Goal: Task Accomplishment & Management: Use online tool/utility

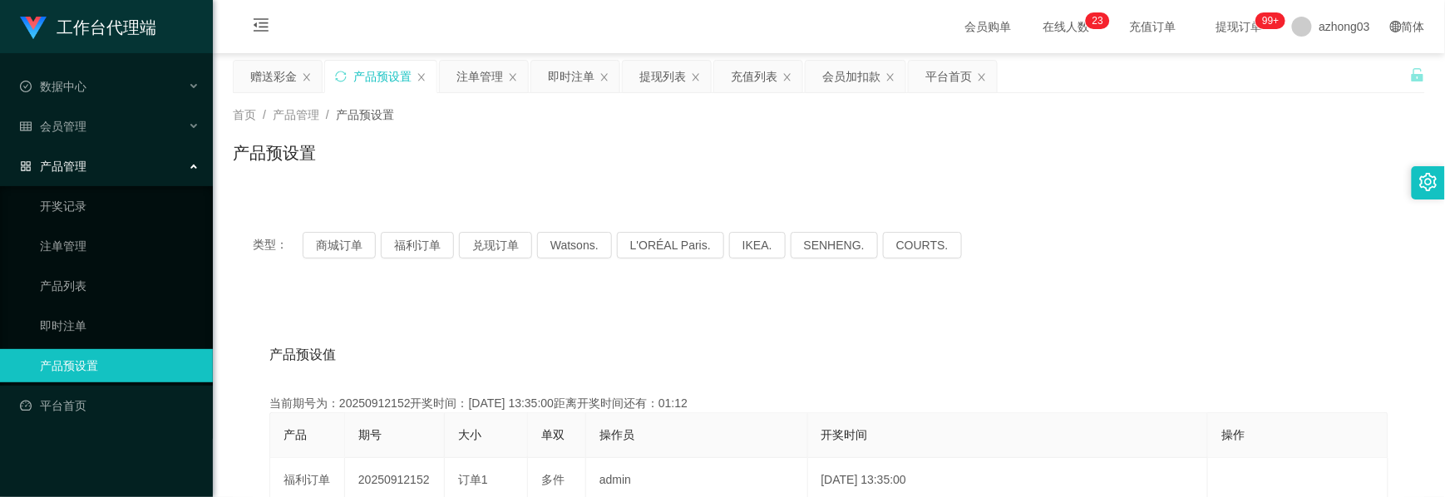
scroll to position [221, 0]
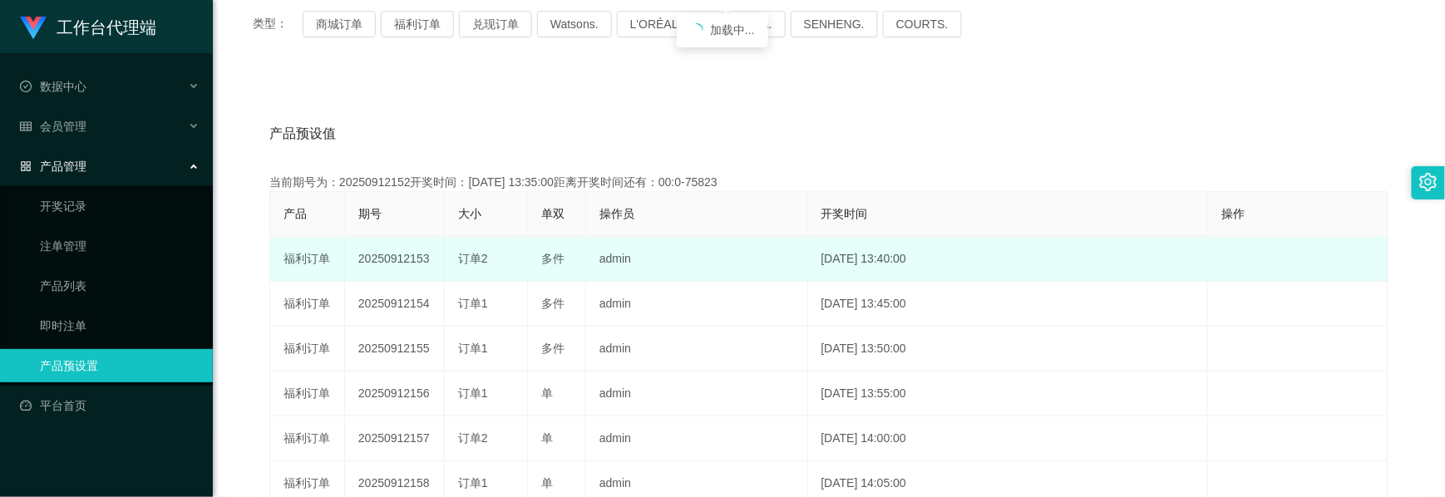
click at [401, 254] on td "20250912153" at bounding box center [395, 259] width 100 height 45
copy td "20250912153"
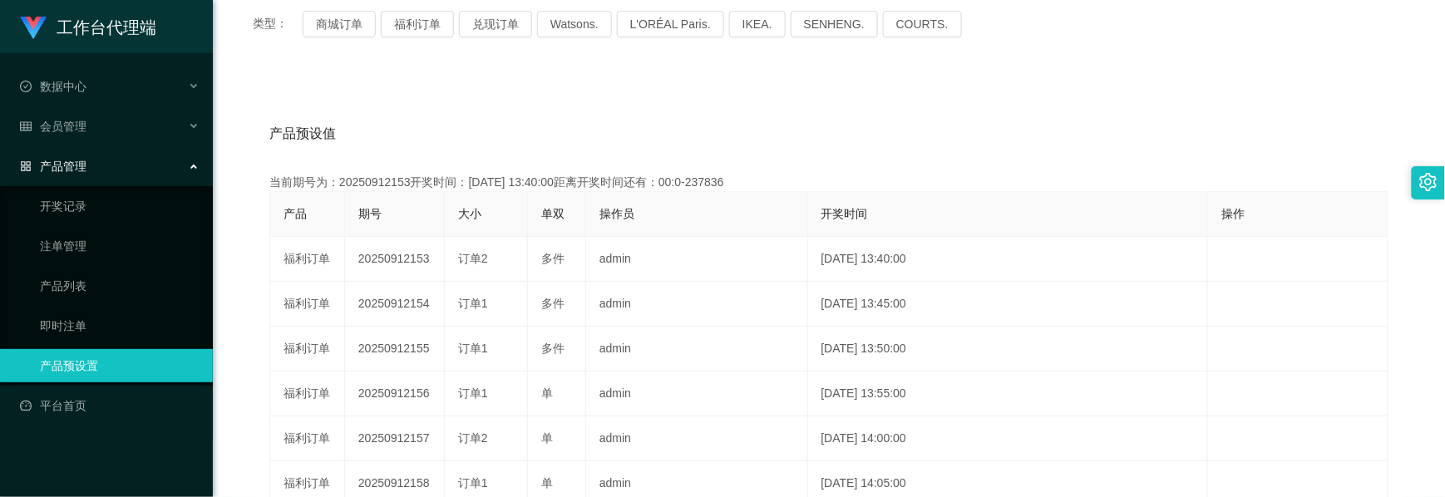
click at [82, 161] on span "产品管理" at bounding box center [53, 166] width 67 height 13
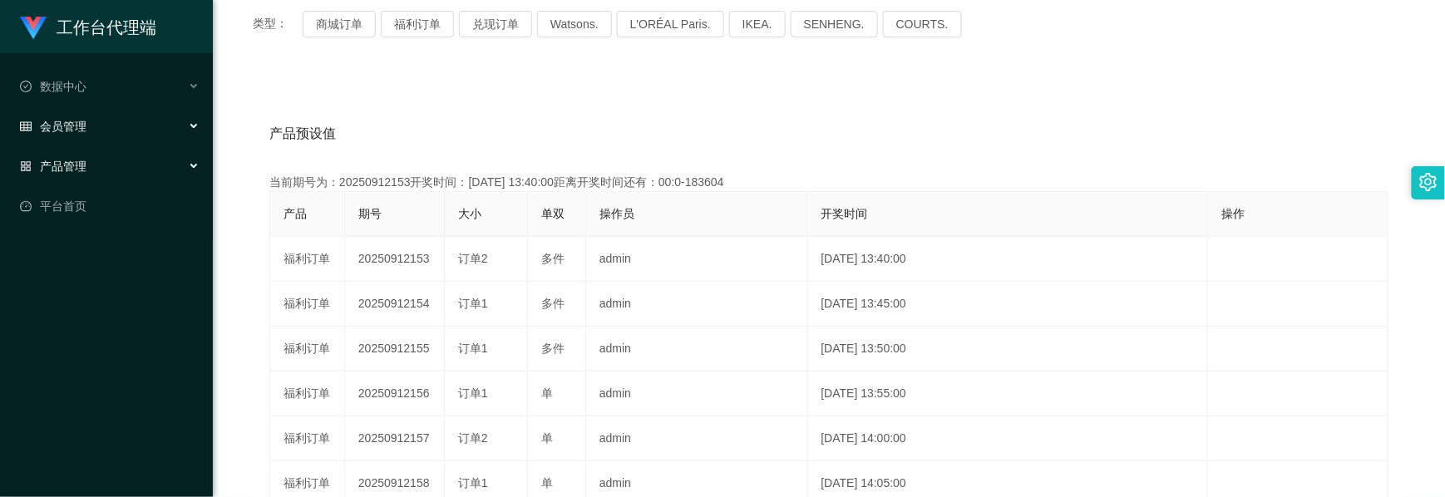
click at [103, 127] on div "会员管理" at bounding box center [106, 126] width 213 height 33
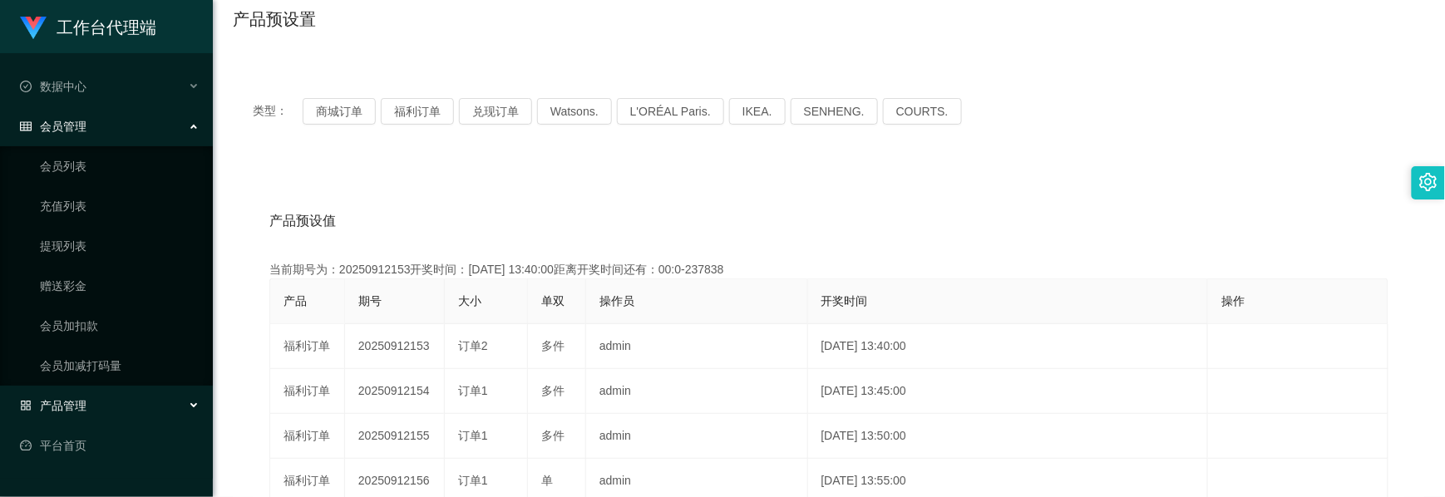
scroll to position [0, 0]
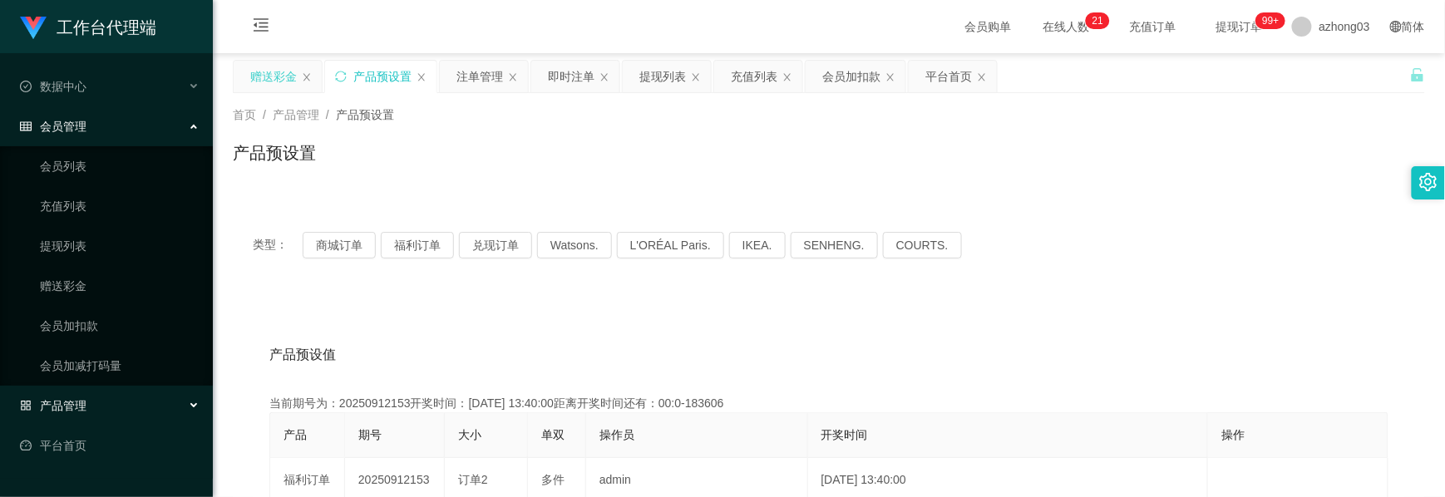
click at [291, 82] on div "赠送彩金" at bounding box center [273, 77] width 47 height 32
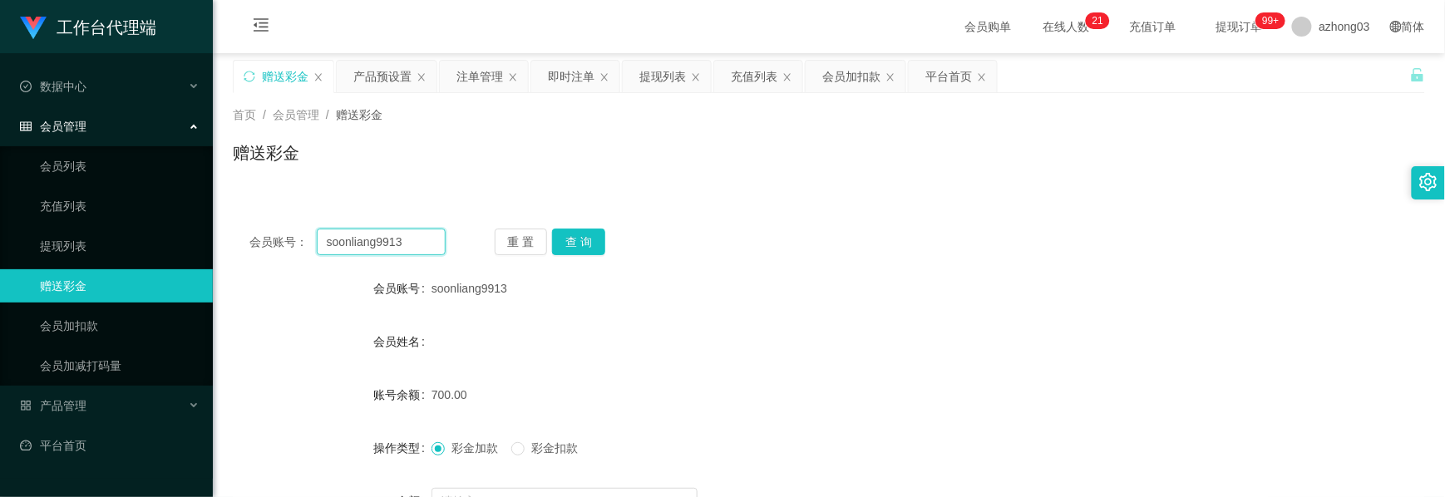
drag, startPoint x: 411, startPoint y: 248, endPoint x: 253, endPoint y: 230, distance: 159.0
click at [253, 230] on div "会员账号： soonliang9913" at bounding box center [347, 242] width 196 height 27
paste input "0149339817"
type input "0149339817"
click at [587, 241] on button "查 询" at bounding box center [578, 242] width 53 height 27
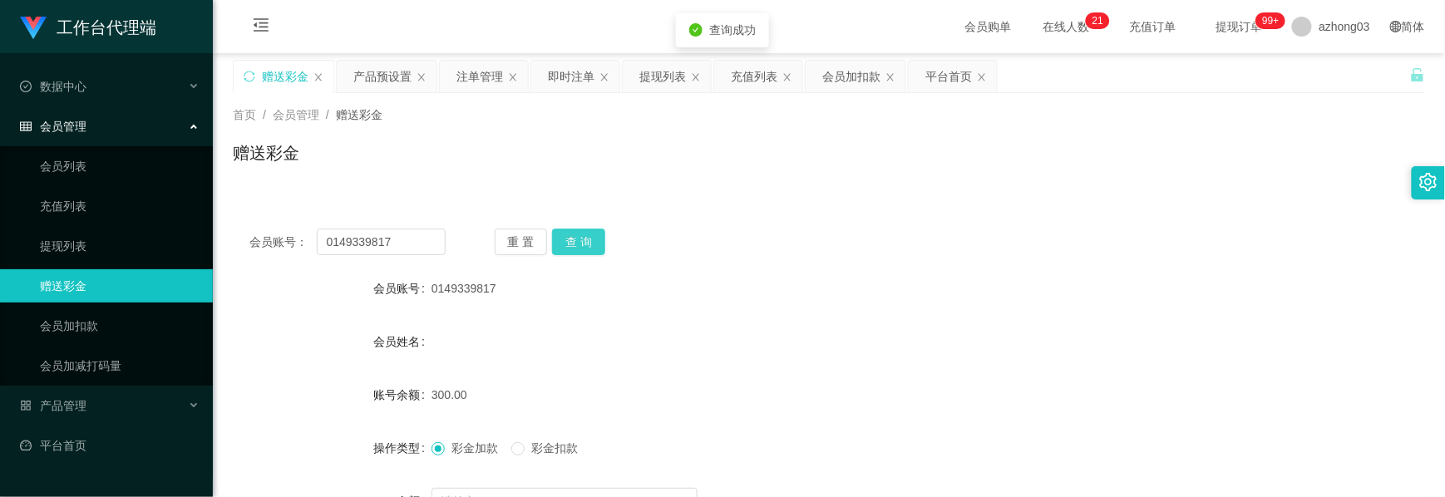
click at [587, 241] on button "查 询" at bounding box center [578, 242] width 53 height 27
click at [566, 235] on button "查 询" at bounding box center [578, 242] width 53 height 27
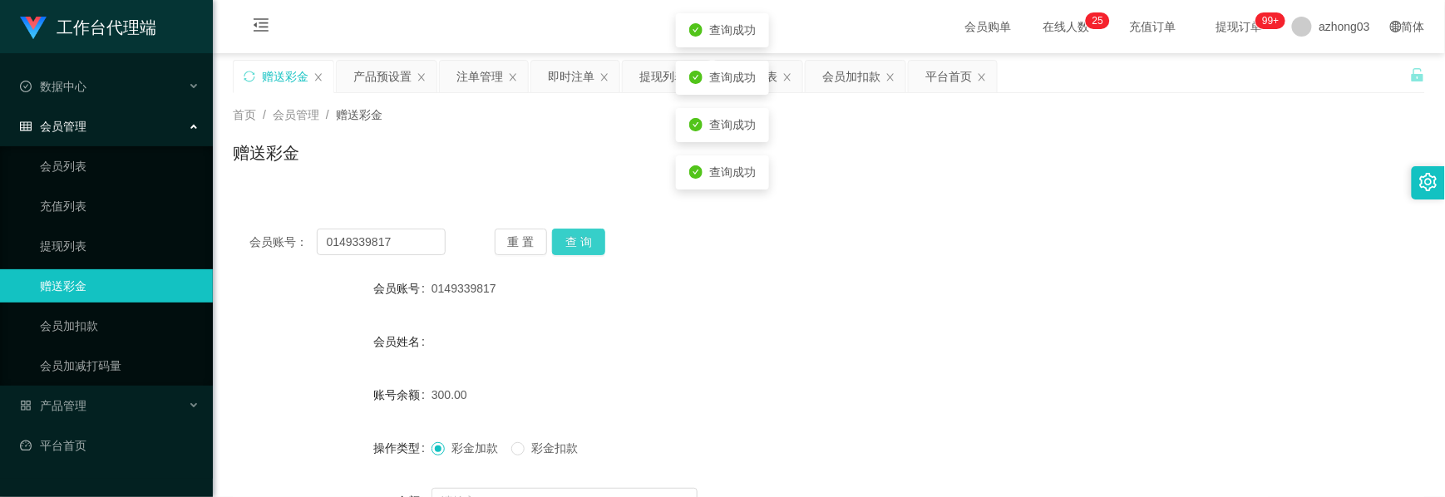
click at [582, 253] on button "查 询" at bounding box center [578, 242] width 53 height 27
click at [587, 248] on button "查 询" at bounding box center [578, 242] width 53 height 27
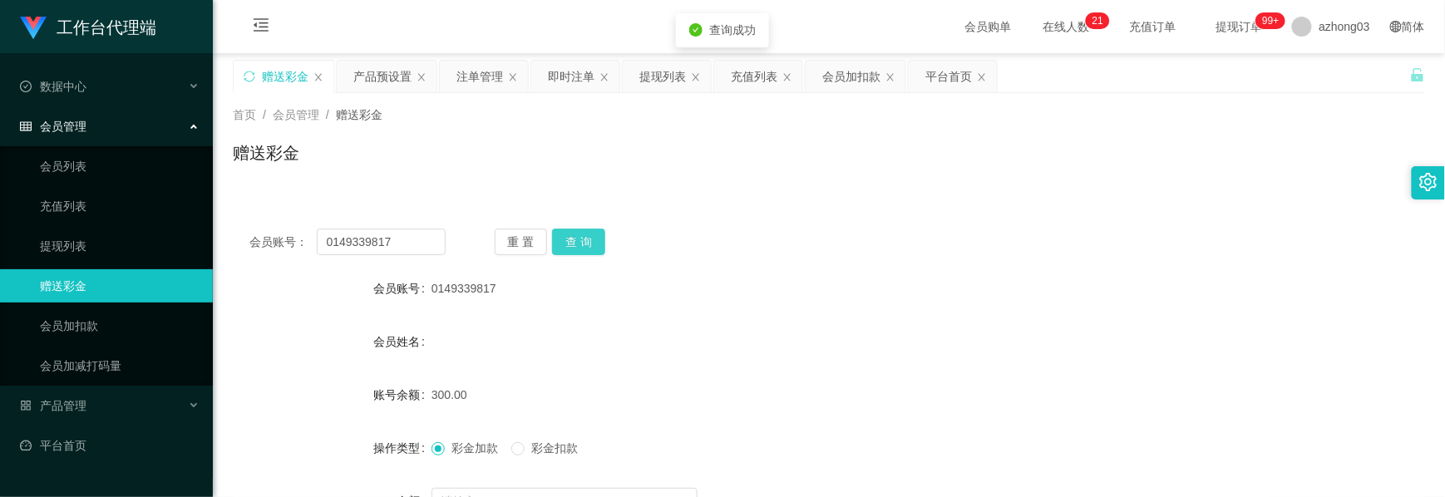
click at [590, 247] on button "查 询" at bounding box center [578, 242] width 53 height 27
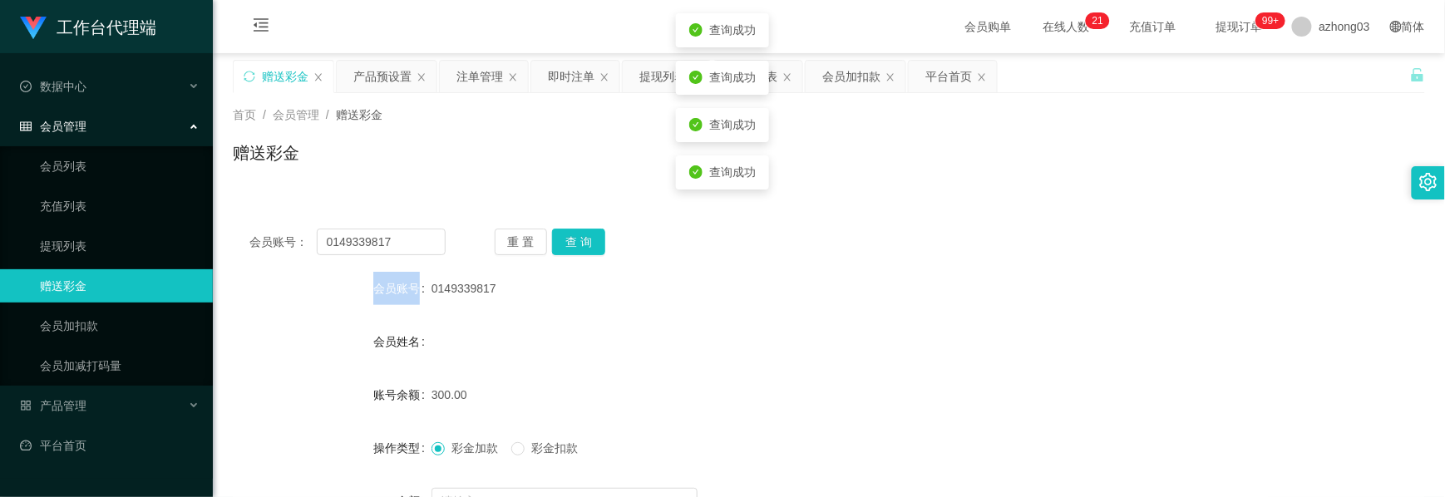
click at [590, 247] on div "重 置 查 询" at bounding box center [593, 242] width 196 height 27
click at [590, 247] on button "查 询" at bounding box center [578, 242] width 53 height 27
click at [590, 247] on div "重 置 查 询" at bounding box center [593, 242] width 196 height 27
click at [590, 247] on button "查 询" at bounding box center [578, 242] width 53 height 27
drag, startPoint x: 373, startPoint y: 82, endPoint x: 388, endPoint y: 105, distance: 27.7
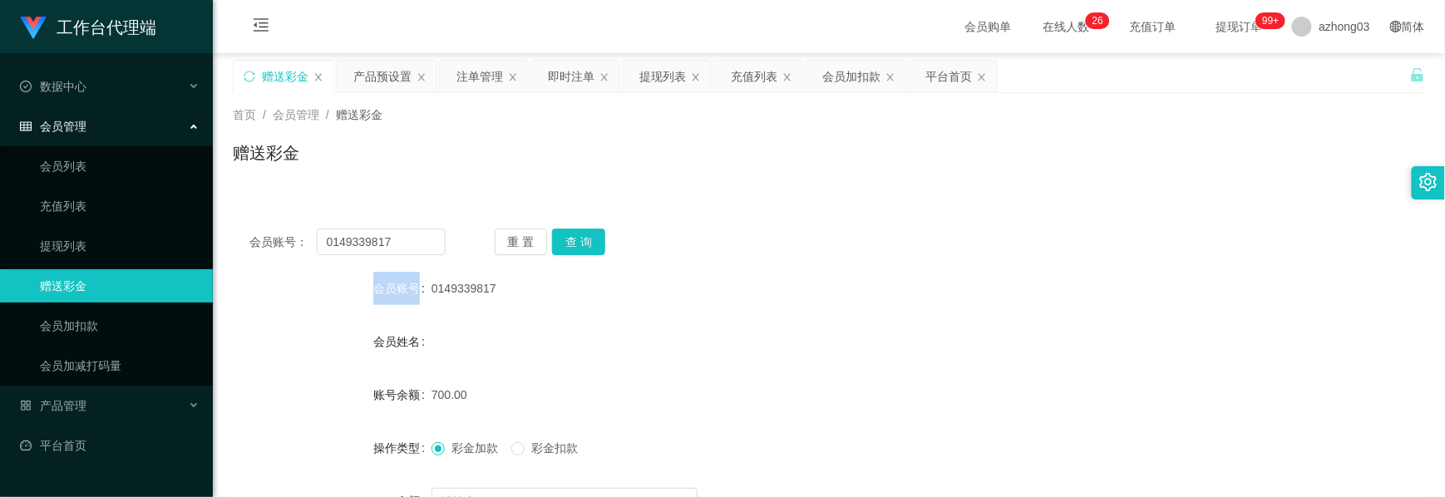
click at [373, 82] on div "产品预设置" at bounding box center [382, 77] width 58 height 32
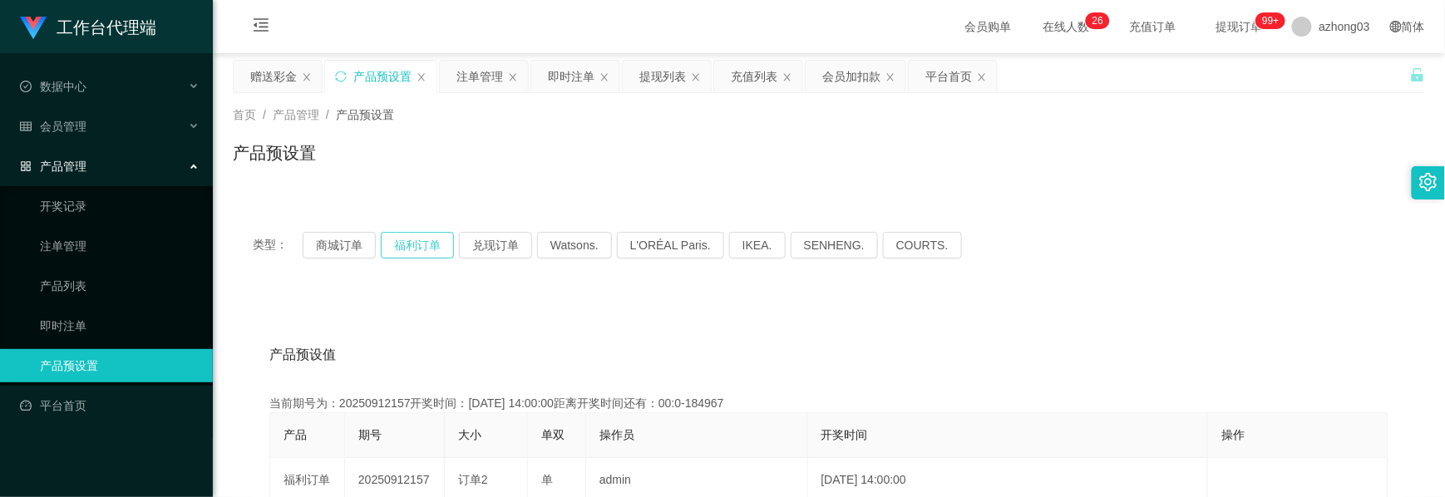
click at [421, 244] on button "福利订单" at bounding box center [417, 245] width 73 height 27
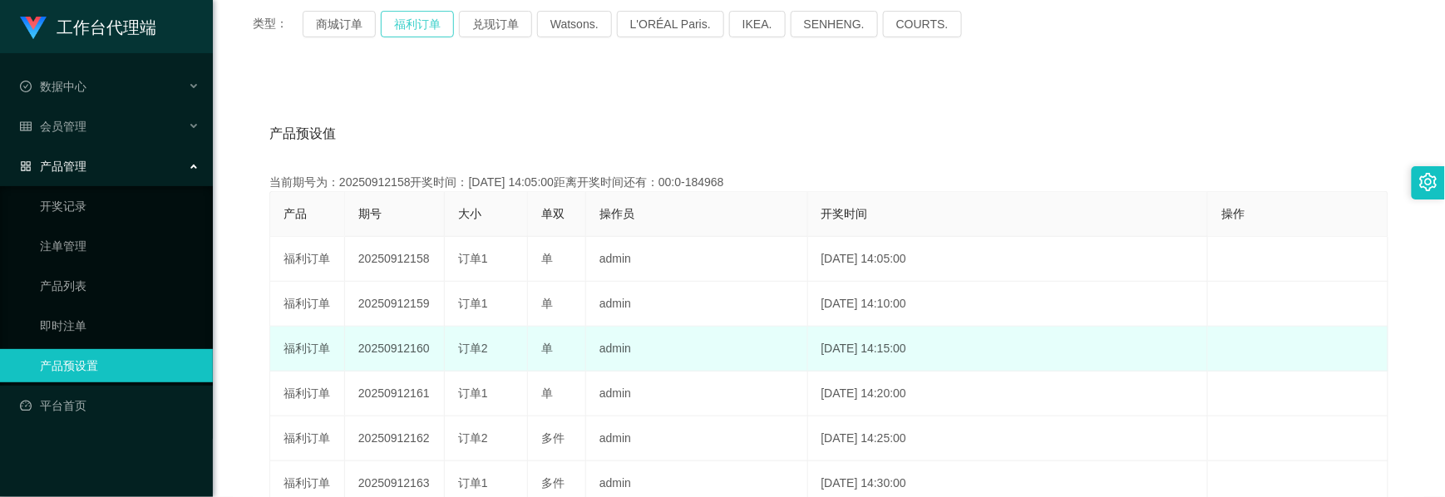
scroll to position [333, 0]
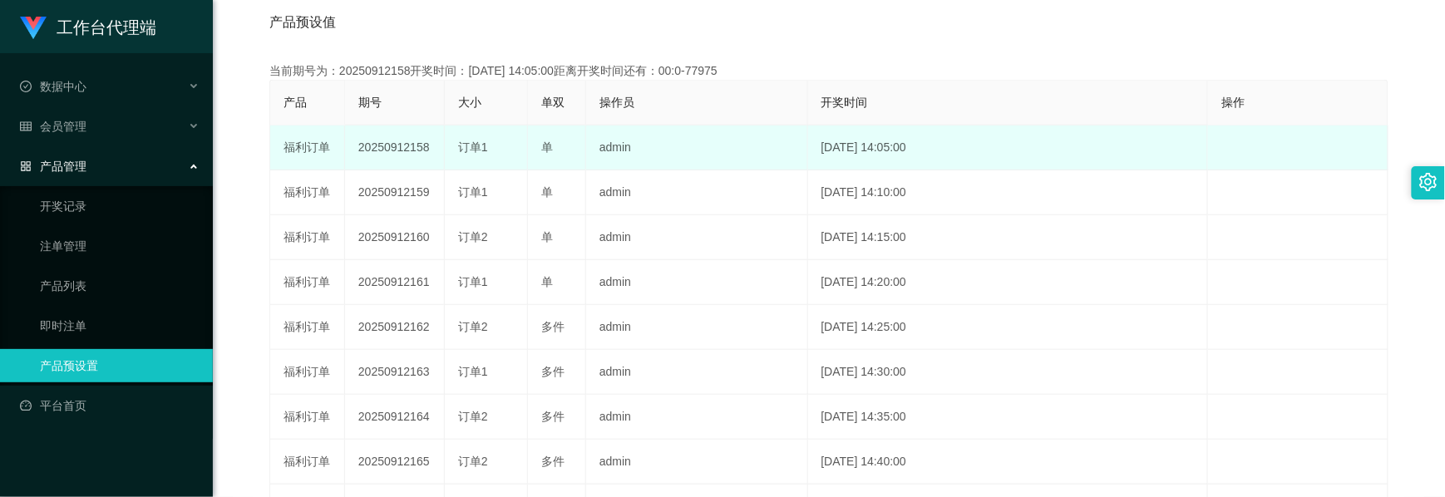
click at [390, 151] on td "20250912158" at bounding box center [395, 148] width 100 height 45
copy td "20250912158"
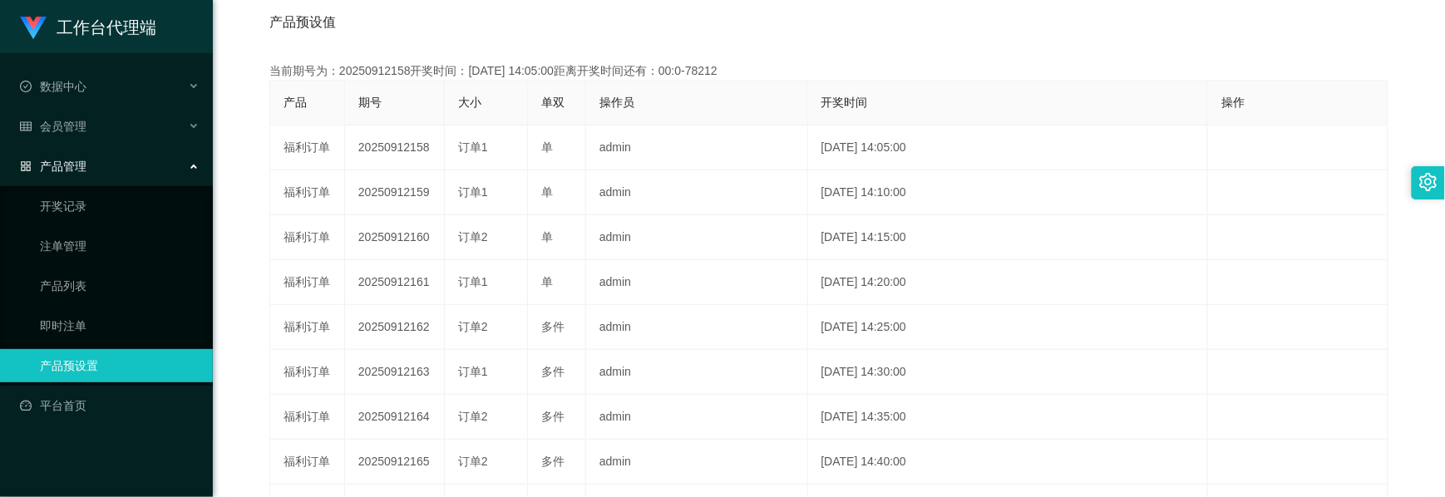
scroll to position [0, 0]
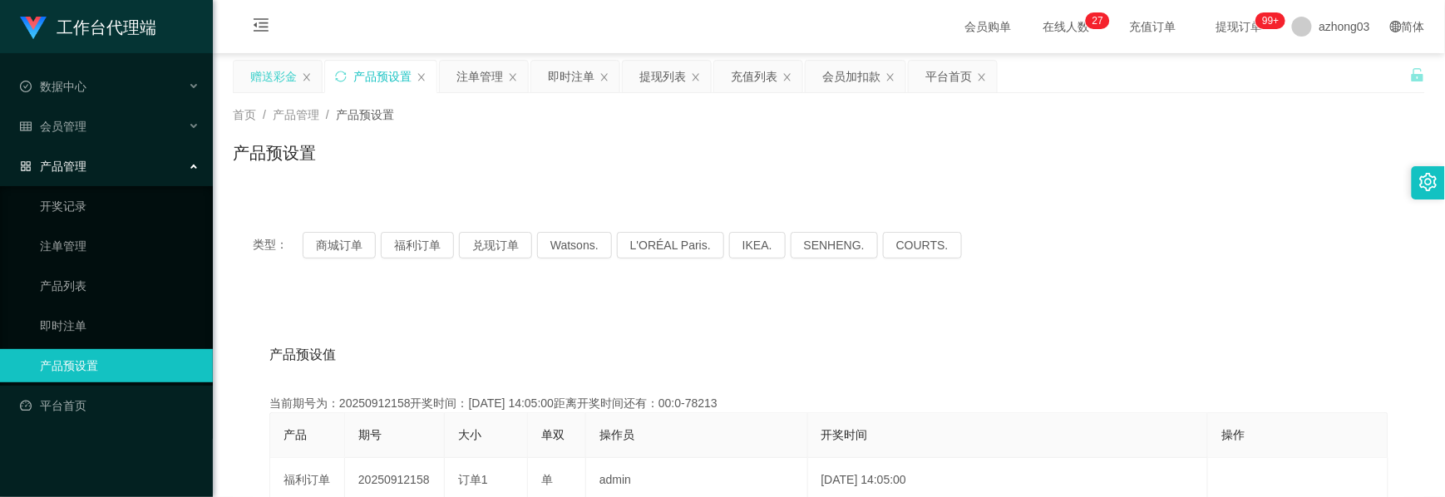
click at [274, 84] on div "赠送彩金" at bounding box center [273, 77] width 47 height 32
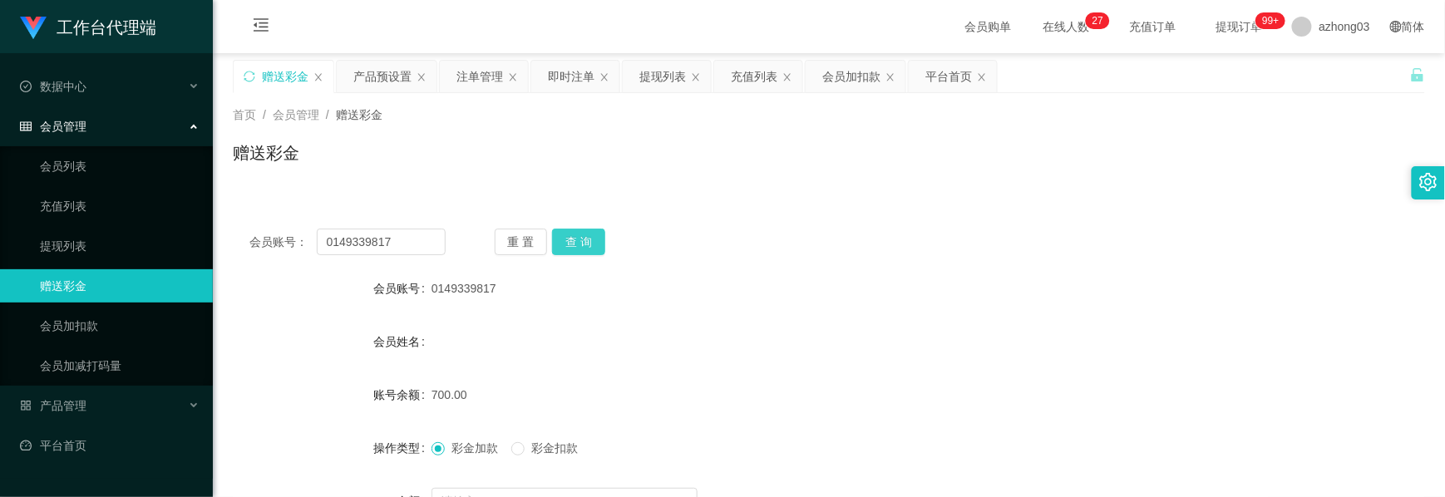
click at [584, 241] on button "查 询" at bounding box center [578, 242] width 53 height 27
drag, startPoint x: 390, startPoint y: 248, endPoint x: 304, endPoint y: 250, distance: 86.5
click at [304, 250] on div "会员账号： 0149339817" at bounding box center [347, 242] width 196 height 27
click at [95, 230] on link "提现列表" at bounding box center [120, 246] width 160 height 33
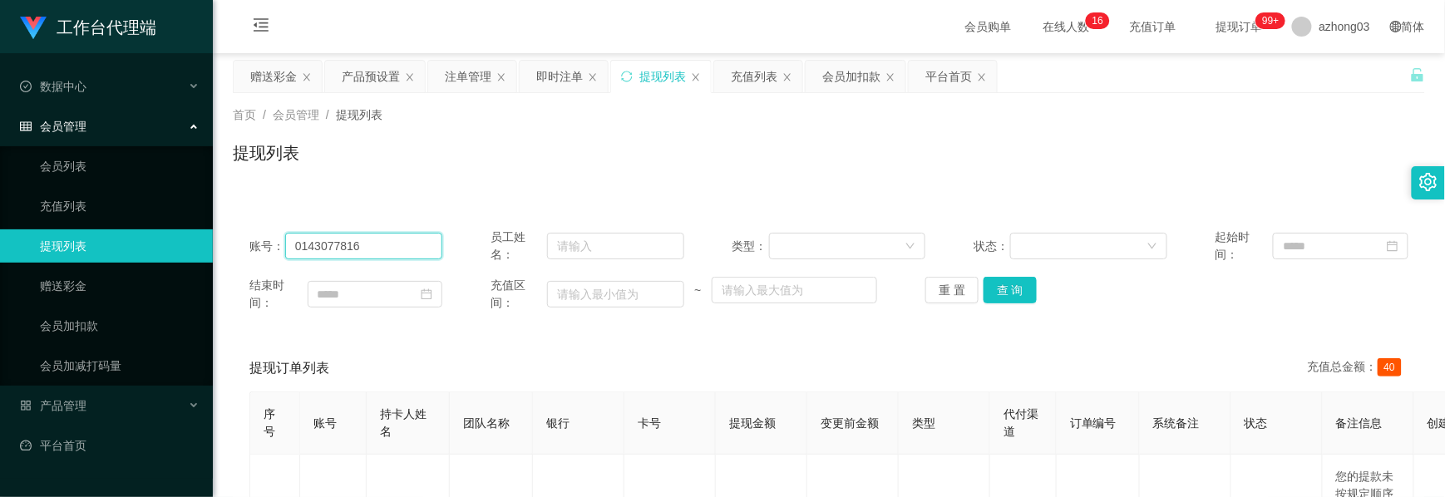
drag, startPoint x: 388, startPoint y: 250, endPoint x: 233, endPoint y: 250, distance: 154.7
click at [233, 250] on div "账号： 0143077816 员工姓名： 类型： 状态： 起始时间： 结束时间： 充值区间： ~ 重 置 查 询" at bounding box center [829, 270] width 1193 height 116
click at [986, 287] on button "查 询" at bounding box center [1010, 290] width 53 height 27
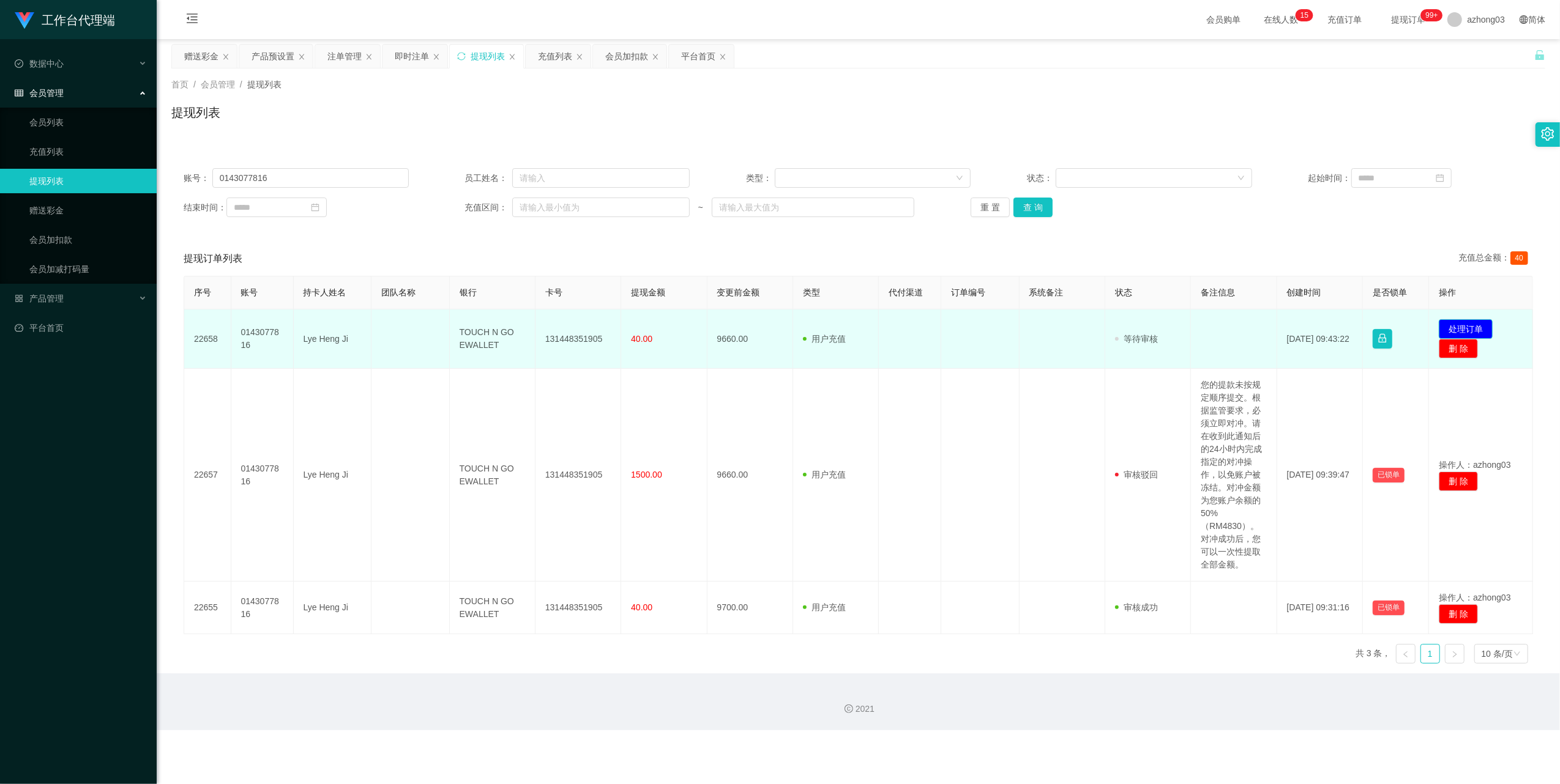
click at [1063, 331] on button "处理订单" at bounding box center [1465, 329] width 54 height 20
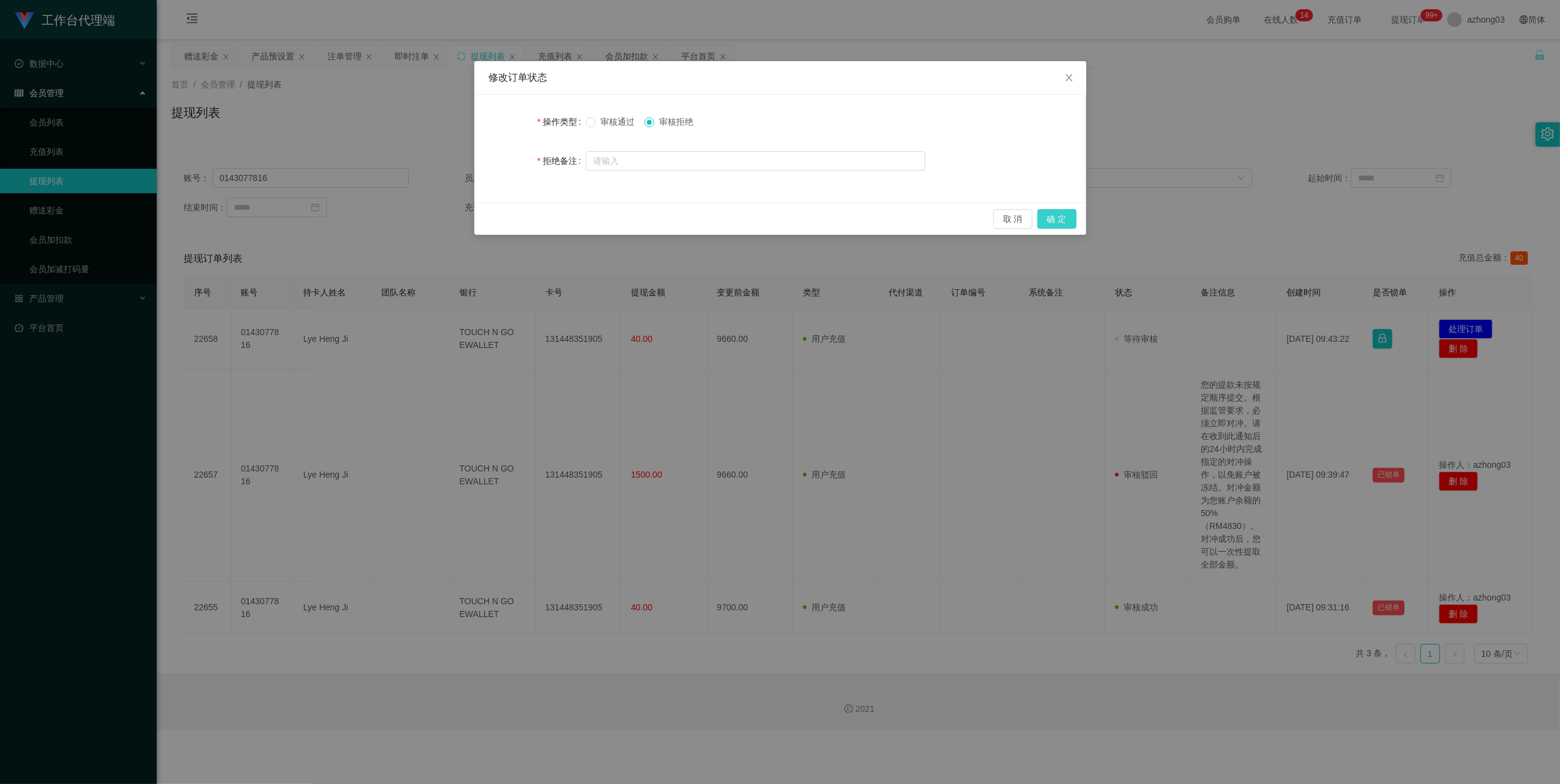
click at [1063, 224] on button "确 定" at bounding box center [1057, 218] width 39 height 20
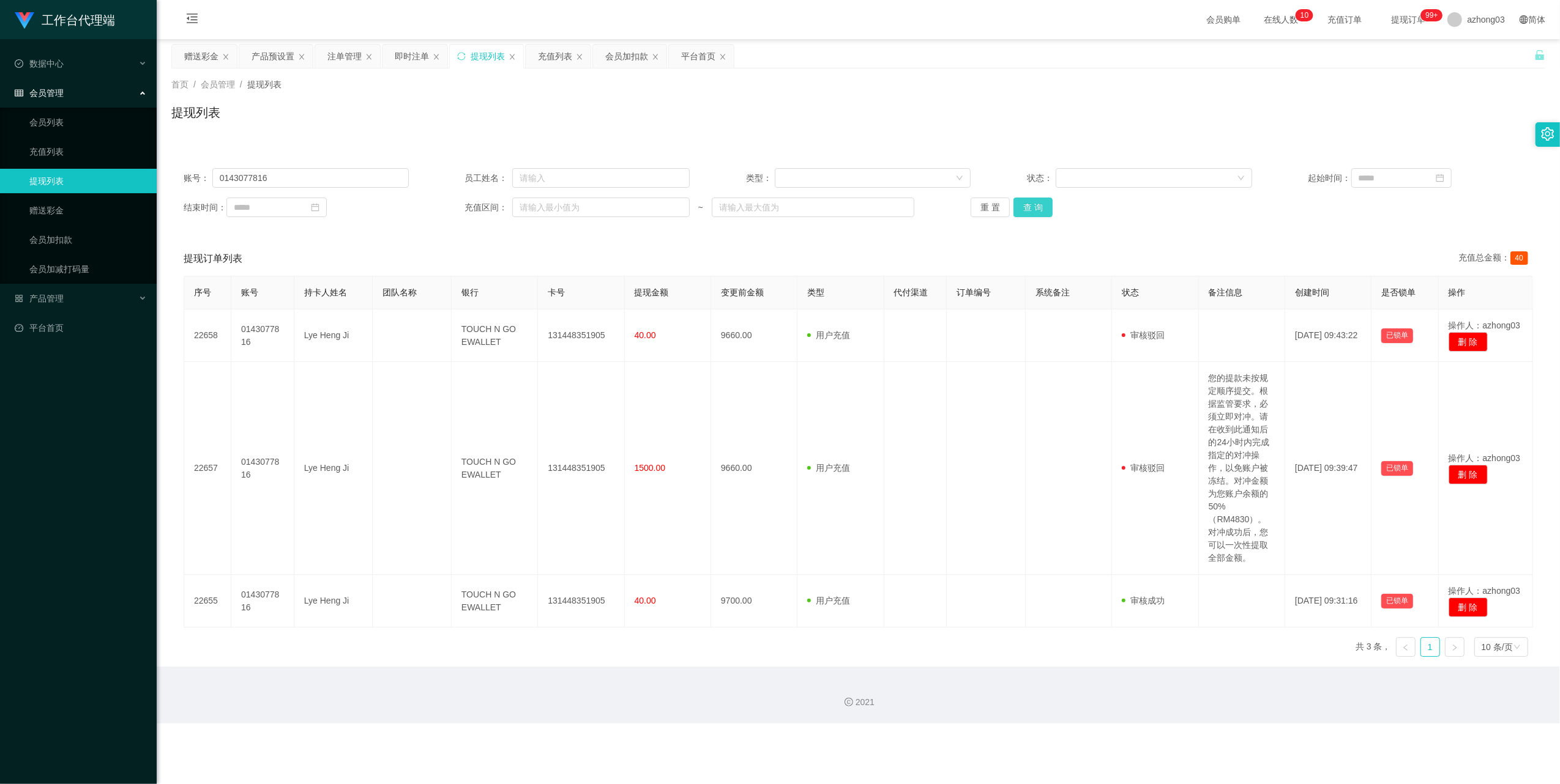
click at [1029, 203] on button "查 询" at bounding box center [1032, 207] width 39 height 20
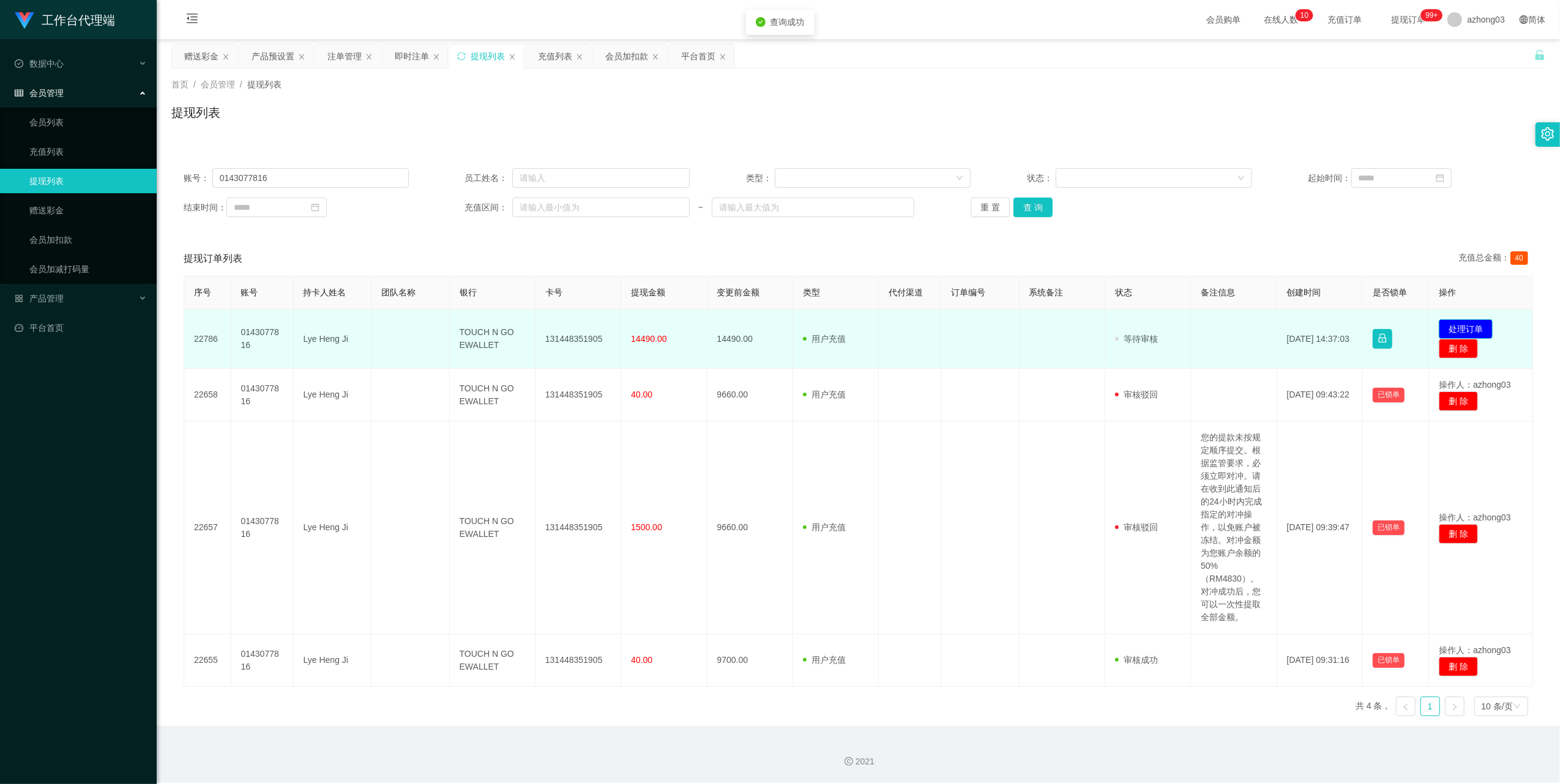
click at [1063, 328] on button "处理订单" at bounding box center [1465, 329] width 54 height 20
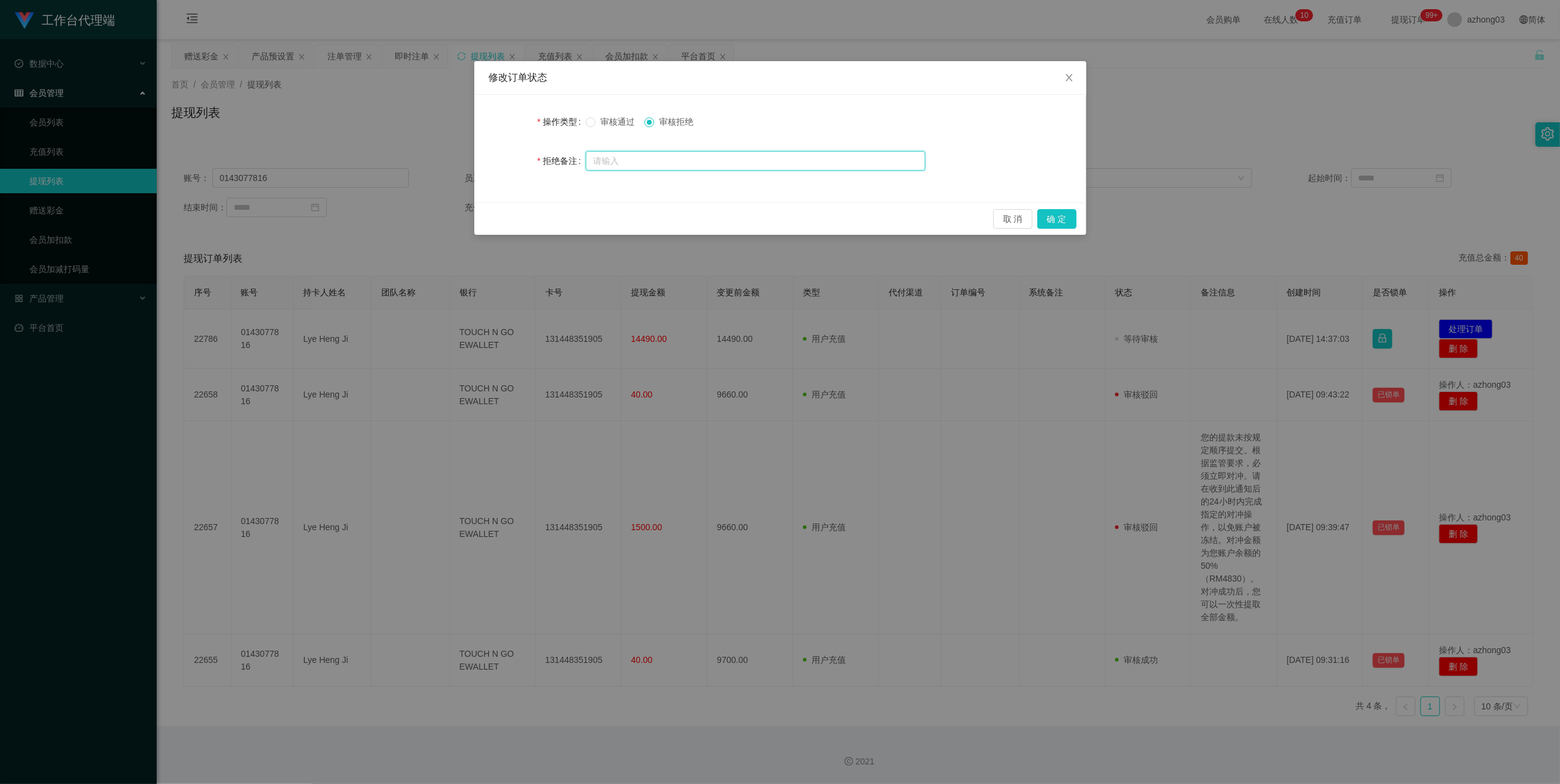
click at [656, 158] on input "text" at bounding box center [756, 160] width 340 height 20
click at [703, 162] on input "text" at bounding box center [756, 160] width 340 height 20
type input "信誉分不足，无法提现"
click at [1052, 219] on button "确 定" at bounding box center [1057, 218] width 39 height 20
